Goal: Navigation & Orientation: Find specific page/section

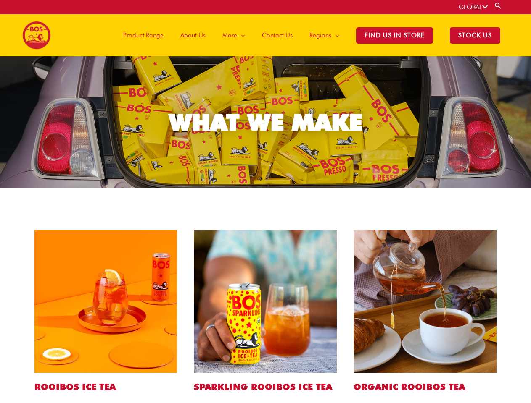
click at [472, 7] on link "GLOBAL" at bounding box center [472, 7] width 29 height 8
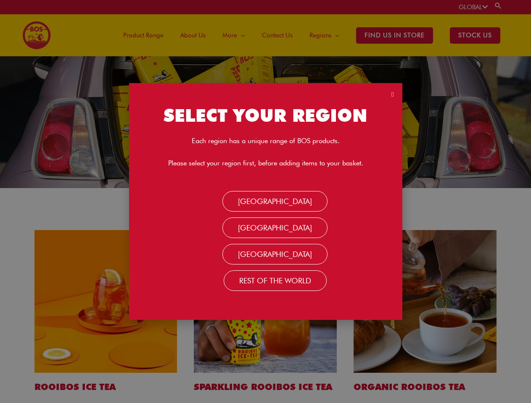
click at [498, 5] on link "Search" at bounding box center [498, 6] width 8 height 8
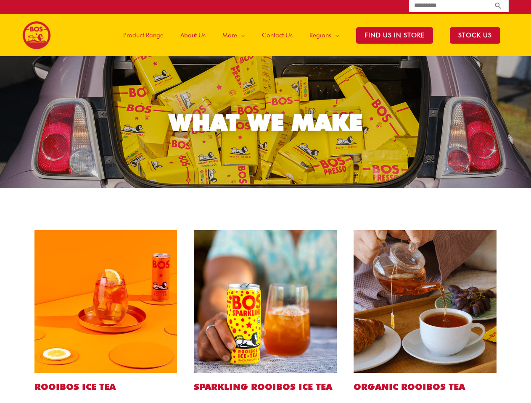
click at [236, 35] on span "More" at bounding box center [229, 35] width 15 height 25
